Goal: Task Accomplishment & Management: Complete application form

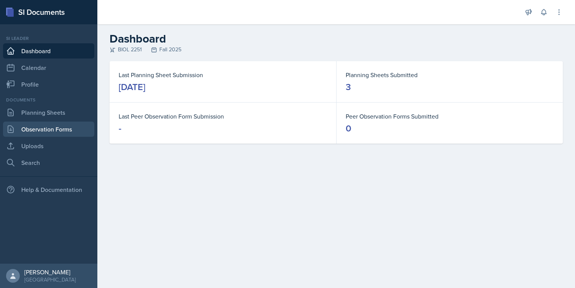
click at [32, 132] on link "Observation Forms" at bounding box center [48, 129] width 91 height 15
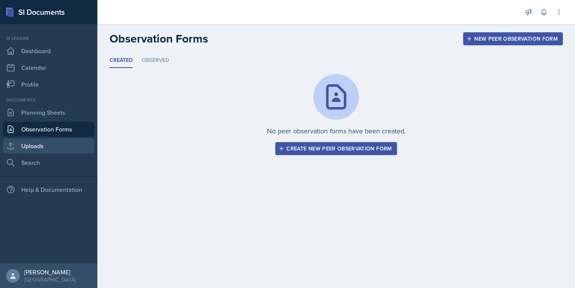
click at [75, 152] on link "Uploads" at bounding box center [48, 145] width 91 height 15
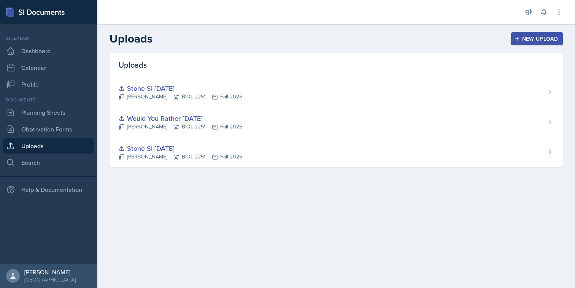
click at [522, 43] on button "New Upload" at bounding box center [537, 38] width 52 height 13
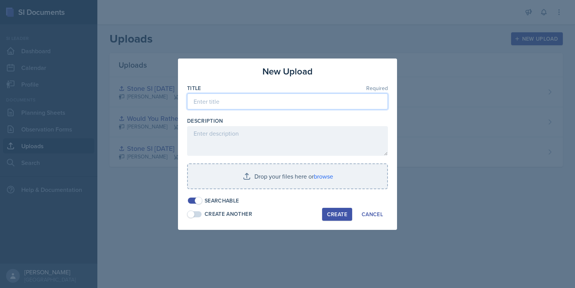
click at [230, 105] on input at bounding box center [287, 102] width 201 height 16
type input "Stone SI [DATE]"
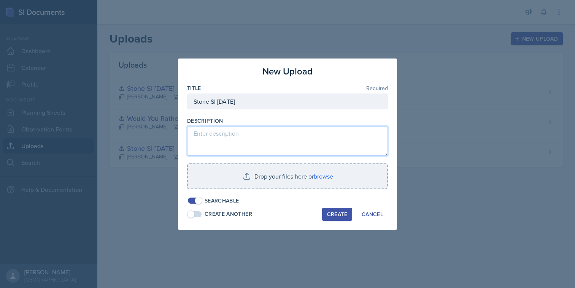
click at [340, 143] on textarea at bounding box center [287, 141] width 201 height 30
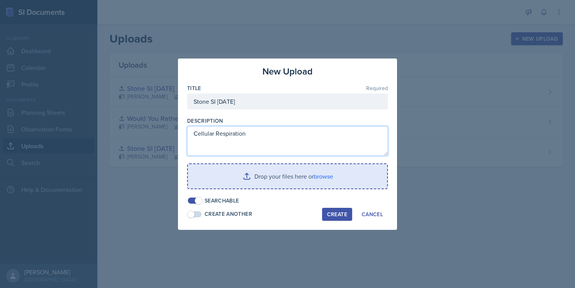
type textarea "Cellular Respiration"
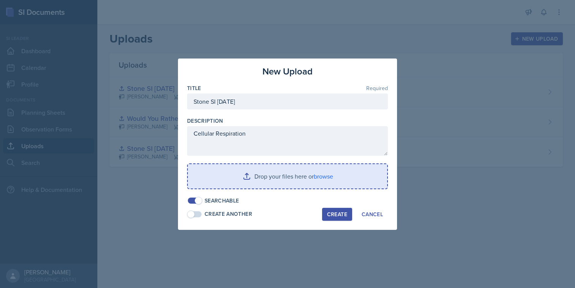
click at [325, 183] on input "file" at bounding box center [287, 176] width 199 height 24
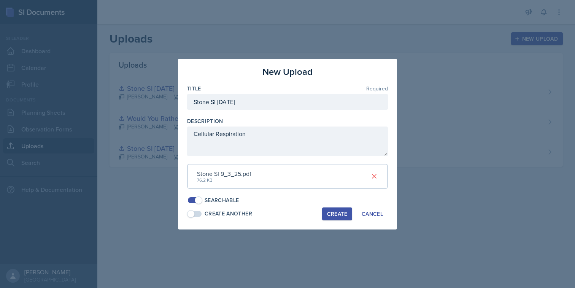
click at [335, 217] on div "Create" at bounding box center [337, 214] width 20 height 6
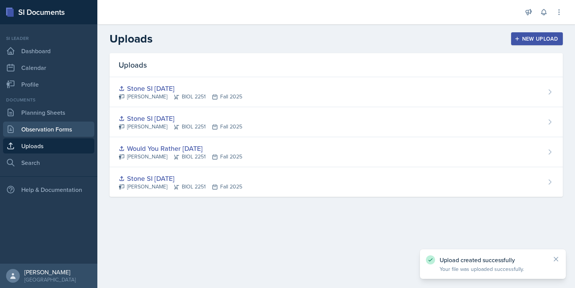
click at [67, 125] on link "Observation Forms" at bounding box center [48, 129] width 91 height 15
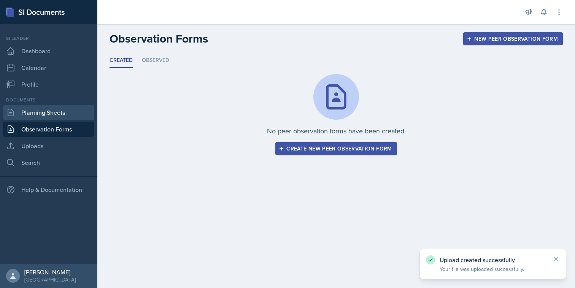
click at [69, 116] on link "Planning Sheets" at bounding box center [48, 112] width 91 height 15
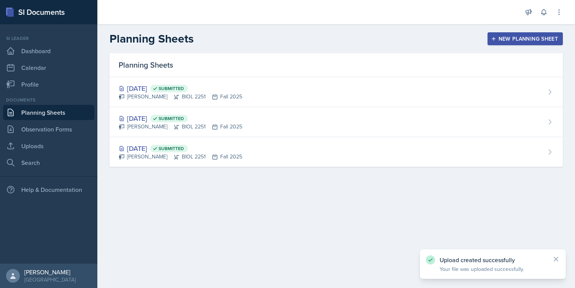
click at [515, 38] on div "New Planning Sheet" at bounding box center [524, 39] width 65 height 6
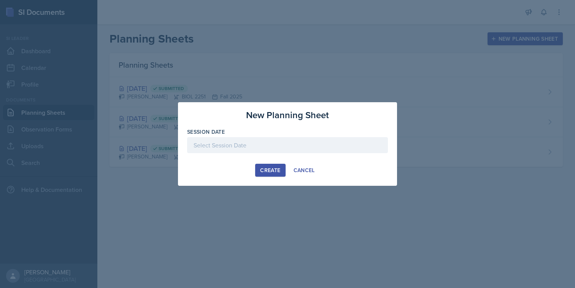
click at [315, 140] on div at bounding box center [287, 145] width 201 height 16
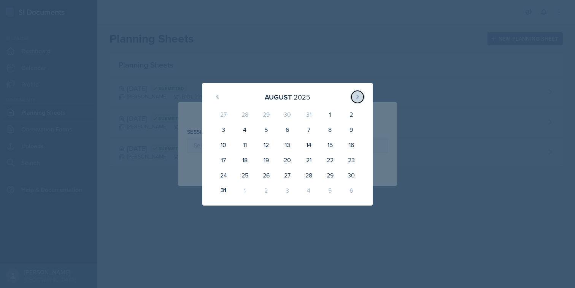
click at [359, 97] on icon at bounding box center [357, 97] width 6 height 6
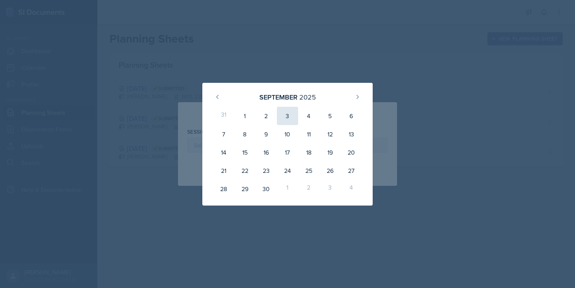
click at [290, 119] on div "3" at bounding box center [287, 116] width 21 height 18
type input "[DATE]"
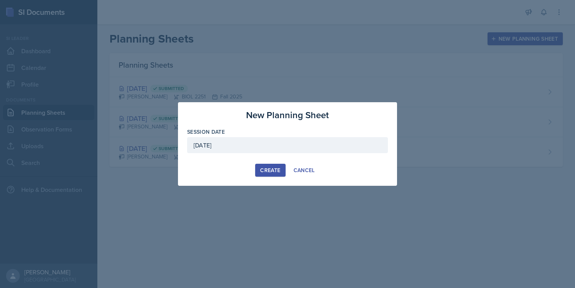
click at [275, 170] on div "Create" at bounding box center [270, 170] width 20 height 6
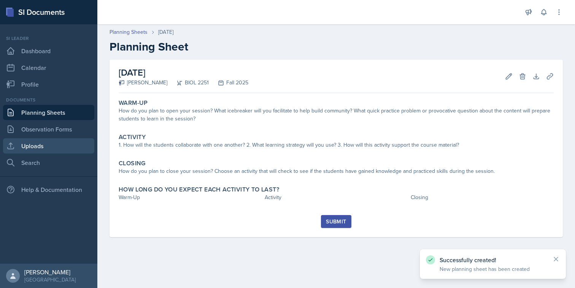
click at [63, 151] on link "Uploads" at bounding box center [48, 145] width 91 height 15
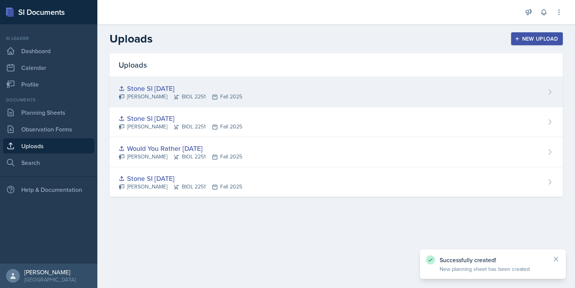
click at [186, 95] on div "[PERSON_NAME] BIOL 2251 Fall 2025" at bounding box center [181, 97] width 124 height 8
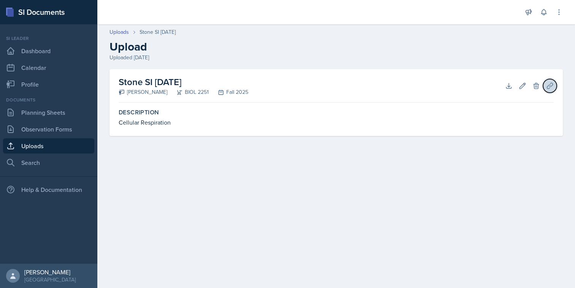
click at [547, 86] on icon at bounding box center [550, 86] width 8 height 8
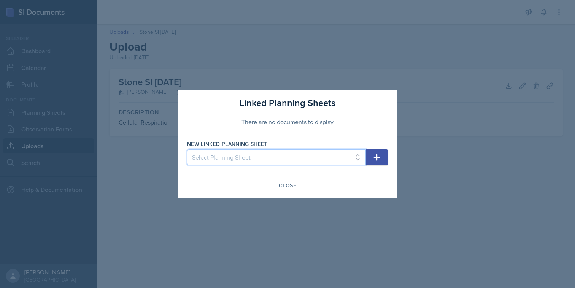
click at [344, 157] on select "Select Planning Sheet [DATE] [DATE] [DATE] [DATE]" at bounding box center [276, 157] width 179 height 16
select select "029c9f0e-8960-40cb-94fe-2d2d6320fc07"
click at [187, 149] on select "Select Planning Sheet [DATE] [DATE] [DATE] [DATE]" at bounding box center [276, 157] width 179 height 16
click at [381, 152] on button "button" at bounding box center [377, 157] width 22 height 16
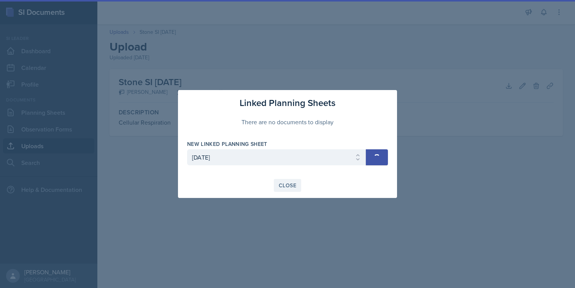
select select
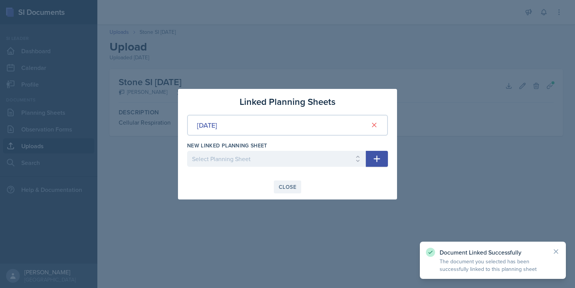
click at [295, 188] on div "Close" at bounding box center [287, 187] width 17 height 6
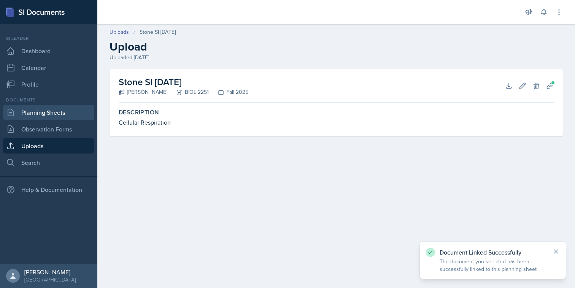
click at [70, 113] on link "Planning Sheets" at bounding box center [48, 112] width 91 height 15
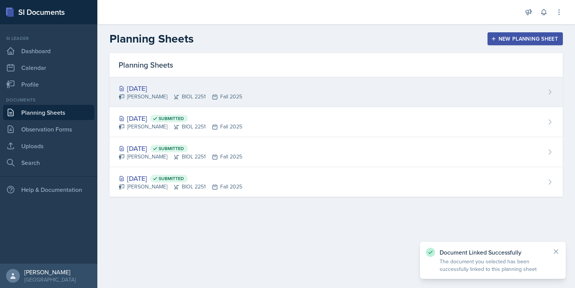
click at [192, 90] on div "[DATE]" at bounding box center [181, 88] width 124 height 10
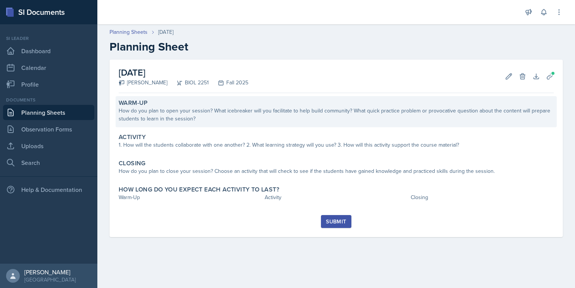
click at [191, 108] on div "How do you plan to open your session? What icebreaker will you facilitate to he…" at bounding box center [336, 115] width 435 height 16
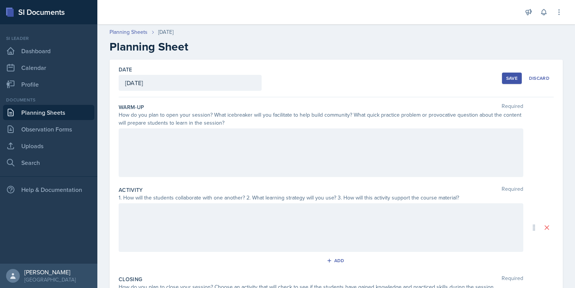
click at [240, 146] on div at bounding box center [321, 153] width 405 height 49
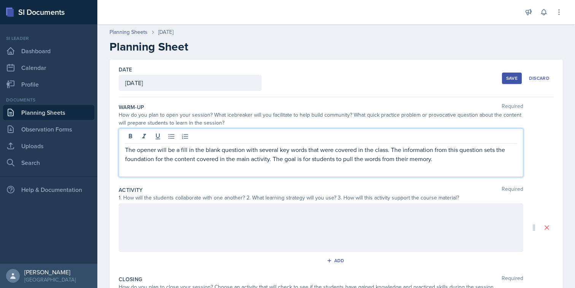
click at [362, 162] on p "The opener will be a fill in the blank question with several key words that wer…" at bounding box center [321, 154] width 392 height 18
click at [364, 161] on p "The opener will be a fill in the blank question with several key words that wer…" at bounding box center [321, 154] width 392 height 18
click at [450, 166] on div "The opener will be a fill in the blank question with several key words that wer…" at bounding box center [321, 153] width 405 height 49
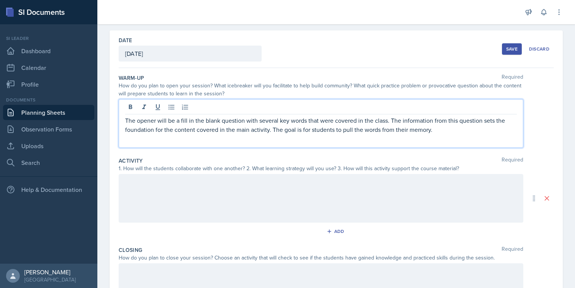
scroll to position [43, 0]
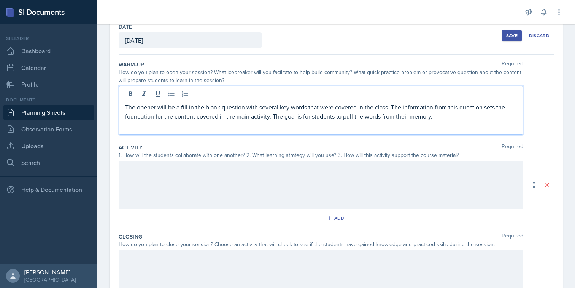
click at [403, 173] on p at bounding box center [321, 168] width 392 height 9
click at [443, 101] on div "The opener will be a fill in the blank question with several key words that wer…" at bounding box center [321, 110] width 405 height 49
click at [435, 120] on p "The opener will be a fill in the blank question with several key words that wer…" at bounding box center [321, 112] width 392 height 18
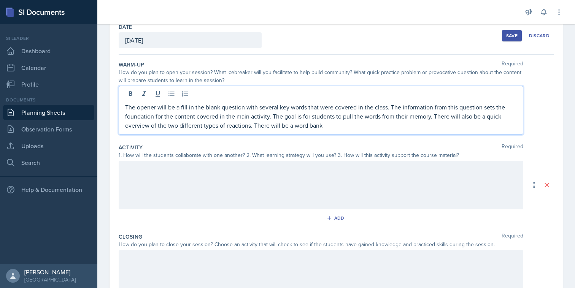
click at [431, 118] on p "The opener will be a fill in the blank question with several key words that wer…" at bounding box center [321, 116] width 392 height 27
click at [415, 120] on p "The opener will be a fill in the blank question with several key words that wer…" at bounding box center [321, 116] width 392 height 27
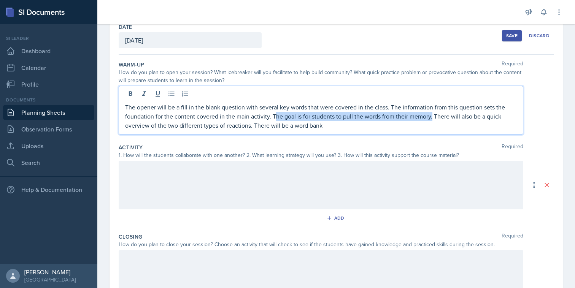
drag, startPoint x: 431, startPoint y: 117, endPoint x: 278, endPoint y: 117, distance: 153.2
click at [276, 117] on p "The opener will be a fill in the blank question with several key words that wer…" at bounding box center [321, 116] width 392 height 27
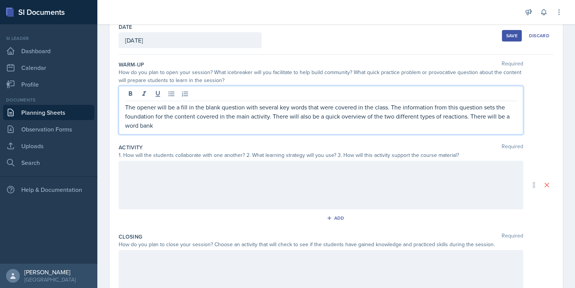
click at [320, 135] on div "Warm-Up Required How do you plan to open your session? What icebreaker will you…" at bounding box center [336, 99] width 435 height 83
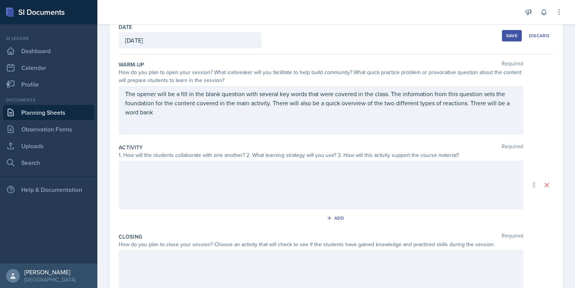
click at [314, 123] on div "The opener will be a fill in the blank question with several key words that wer…" at bounding box center [321, 110] width 405 height 49
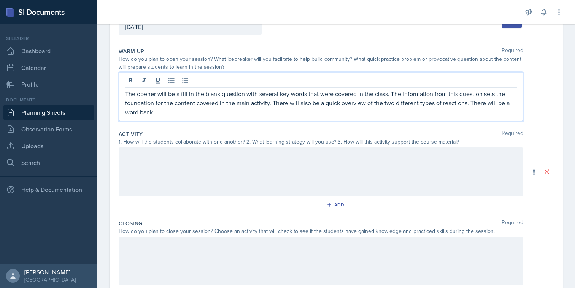
click at [294, 115] on p "The opener will be a fill in the blank question with several key words that wer…" at bounding box center [321, 102] width 392 height 27
click at [209, 114] on p "The opener will be a fill in the blank question with several key words that wer…" at bounding box center [321, 102] width 392 height 27
click at [213, 114] on p "The opener will be a fill in the blank question with several key words that wer…" at bounding box center [321, 102] width 392 height 27
click at [291, 116] on p "The opener will be a fill in the blank question with several key words that wer…" at bounding box center [321, 102] width 392 height 27
drag, startPoint x: 359, startPoint y: 114, endPoint x: 322, endPoint y: 115, distance: 36.2
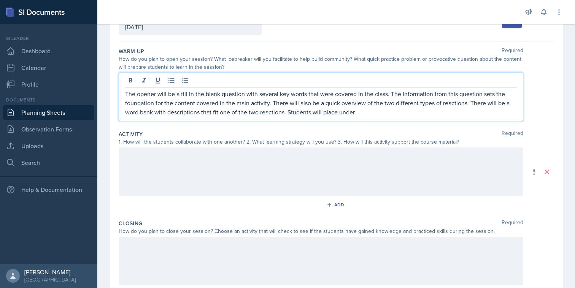
click at [322, 115] on p "The opener will be a fill in the blank question with several key words that wer…" at bounding box center [321, 102] width 392 height 27
click at [324, 114] on p "The opener will be a fill in the blank question with several key words that wer…" at bounding box center [321, 102] width 392 height 27
click at [402, 154] on div at bounding box center [321, 172] width 405 height 49
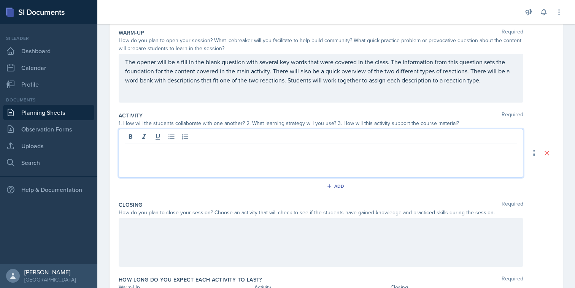
scroll to position [75, 0]
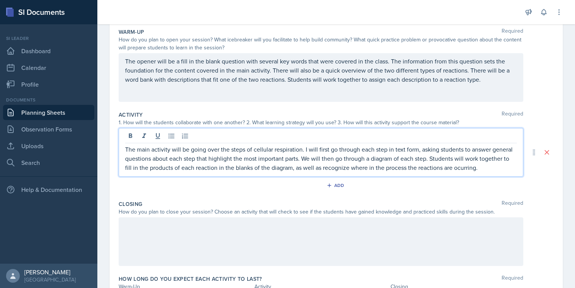
click at [469, 171] on p "The main activity will be going over the steps of cellular respiration. I will …" at bounding box center [321, 158] width 392 height 27
click at [427, 162] on p "The main activity will be going over the steps of cellular respiration. I will …" at bounding box center [321, 158] width 392 height 27
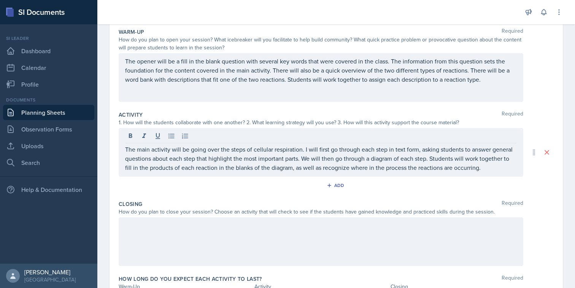
click at [483, 174] on div "The main activity will be going over the steps of cellular respiration. I will …" at bounding box center [321, 152] width 405 height 49
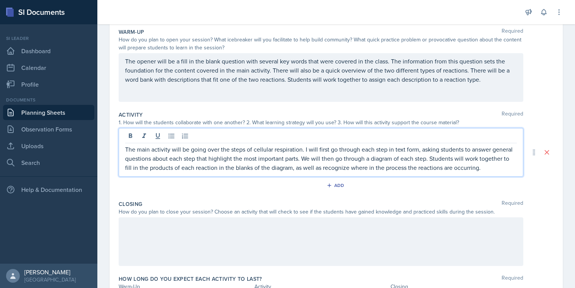
click at [483, 171] on p "The main activity will be going over the steps of cellular respiration. I will …" at bounding box center [321, 158] width 392 height 27
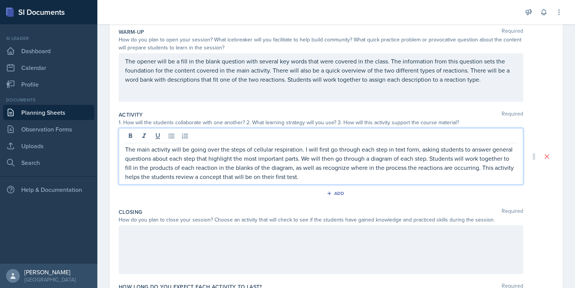
click at [200, 178] on p "The main activity will be going over the steps of cellular respiration. I will …" at bounding box center [321, 163] width 392 height 37
click at [174, 247] on div at bounding box center [321, 249] width 405 height 49
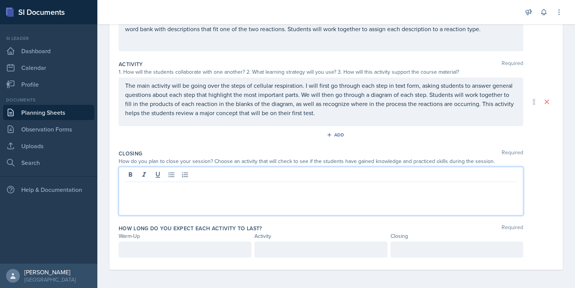
scroll to position [139, 0]
click at [214, 245] on p at bounding box center [185, 249] width 120 height 9
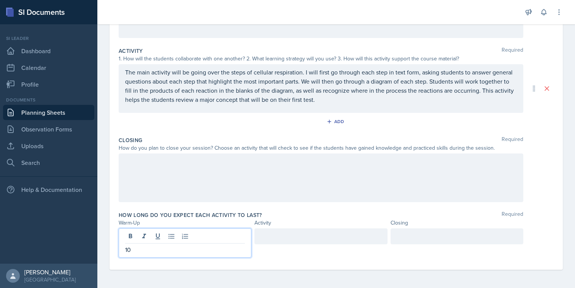
click at [296, 236] on div at bounding box center [320, 237] width 133 height 16
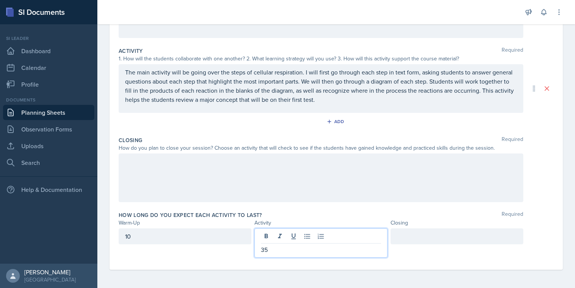
click at [413, 228] on div "How long do you expect each activity to last? Required Warm-Up Activity Closing…" at bounding box center [336, 236] width 435 height 56
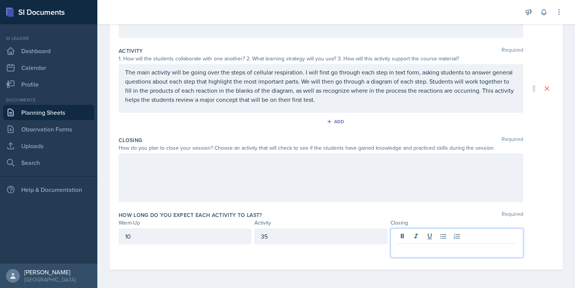
click at [408, 247] on p at bounding box center [457, 249] width 120 height 9
click at [275, 171] on div at bounding box center [321, 178] width 405 height 49
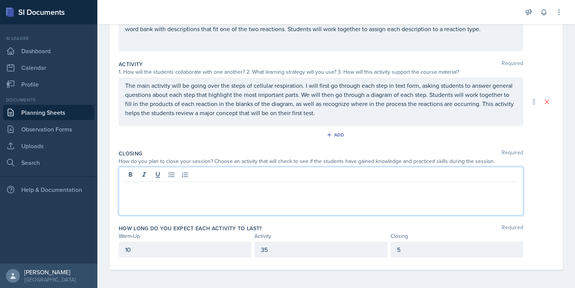
scroll to position [126, 0]
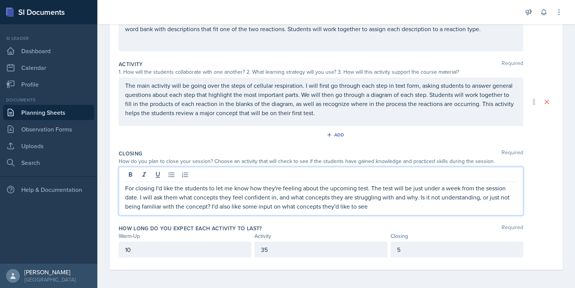
drag, startPoint x: 368, startPoint y: 209, endPoint x: 211, endPoint y: 208, distance: 157.0
click at [211, 208] on p "For closing I'd like the students to let me know how they're feeling about the …" at bounding box center [321, 197] width 392 height 27
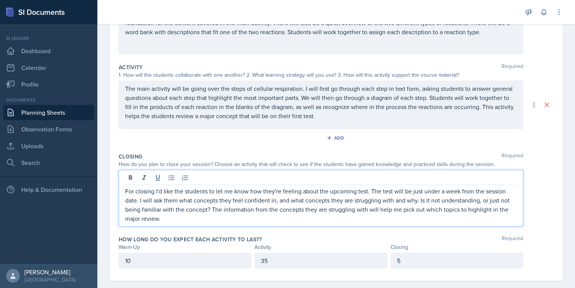
scroll to position [134, 0]
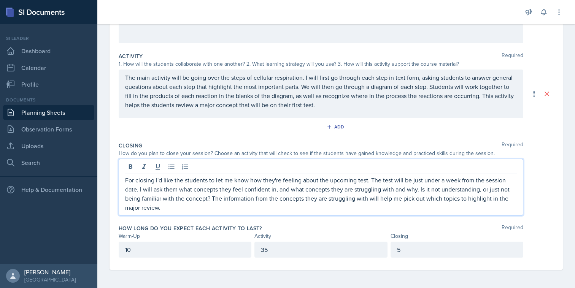
click at [162, 199] on p "For closing I'd like the students to let me know how they're feeling about the …" at bounding box center [321, 194] width 392 height 37
click at [259, 202] on p "For closing I'd like the students to let me know how they're feeling about the …" at bounding box center [321, 194] width 392 height 37
click at [235, 200] on p "For closing I'd like the students to let me know how they're feeling about the …" at bounding box center [321, 194] width 392 height 37
drag, startPoint x: 229, startPoint y: 200, endPoint x: 125, endPoint y: 201, distance: 104.6
click at [125, 201] on div "For closing I'd like the students to let me know how they're feeling about the …" at bounding box center [321, 187] width 405 height 57
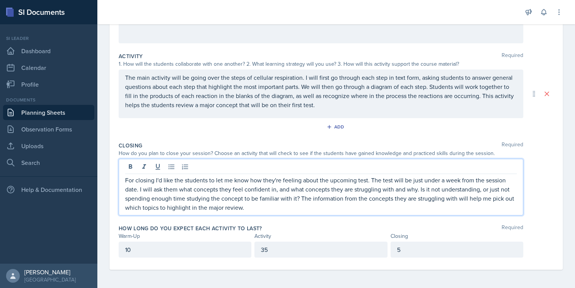
click at [217, 195] on p "For closing I'd like the students to let me know how they're feeling about the …" at bounding box center [321, 194] width 392 height 37
click at [280, 205] on p "For closing I'd like the students to let me know how they're feeling about the …" at bounding box center [321, 194] width 392 height 37
click at [281, 208] on p "For closing I'd like the students to let me know how they're feeling about the …" at bounding box center [321, 194] width 392 height 37
click at [279, 207] on p "For closing I'd like the students to let me know how they're feeling about the …" at bounding box center [321, 194] width 392 height 37
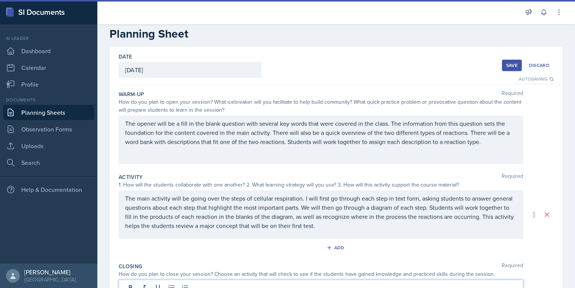
scroll to position [0, 0]
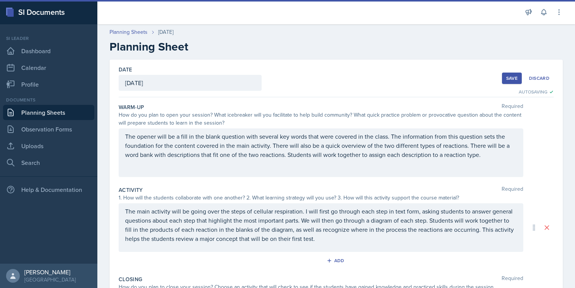
click at [513, 76] on div "Save" at bounding box center [511, 78] width 11 height 6
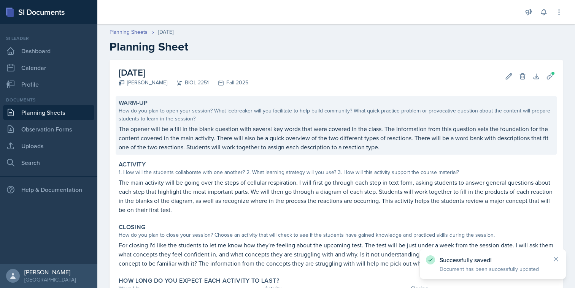
scroll to position [68, 0]
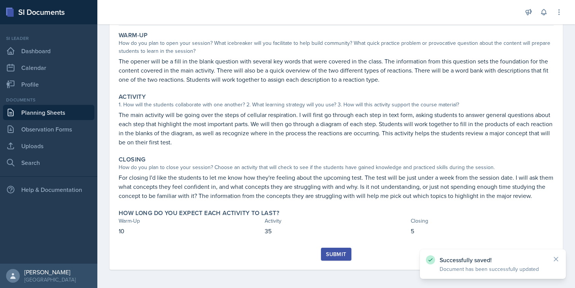
click at [336, 252] on div "Submit" at bounding box center [336, 254] width 20 height 6
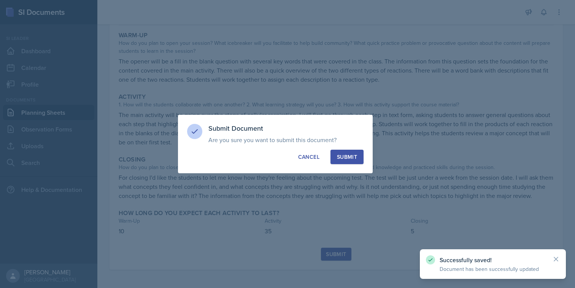
click at [353, 156] on div "Submit" at bounding box center [347, 157] width 20 height 8
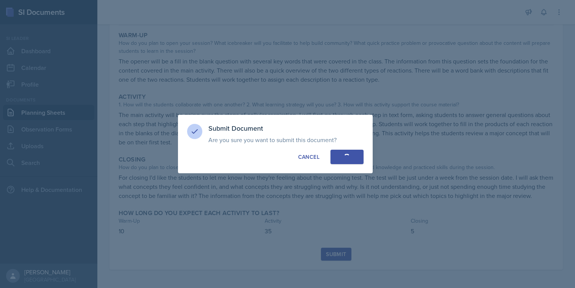
scroll to position [46, 0]
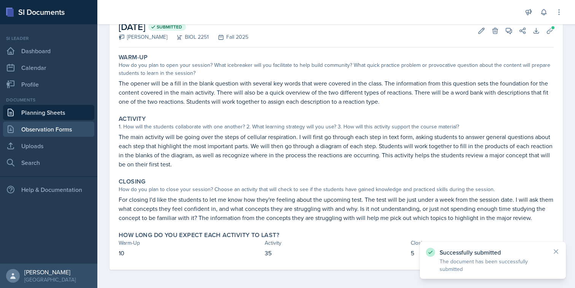
click at [69, 126] on link "Observation Forms" at bounding box center [48, 129] width 91 height 15
